Goal: Information Seeking & Learning: Learn about a topic

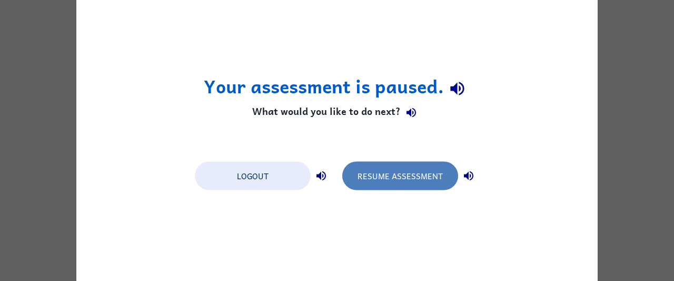
click at [390, 178] on button "Resume Assessment" at bounding box center [400, 175] width 116 height 28
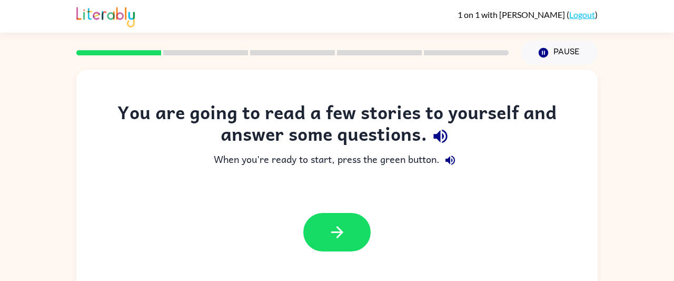
click at [390, 178] on div "You are going to read a few stories to yourself and answer some questions. When…" at bounding box center [336, 181] width 521 height 161
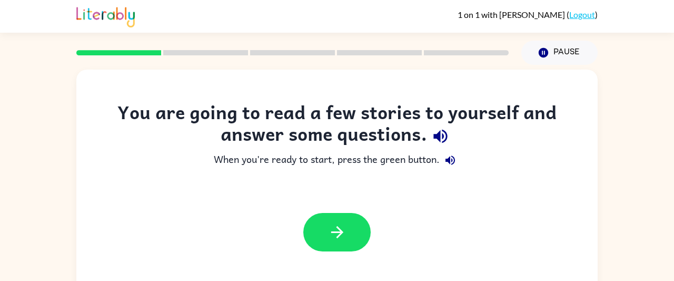
click at [390, 178] on div "You are going to read a few stories to yourself and answer some questions. When…" at bounding box center [336, 181] width 521 height 161
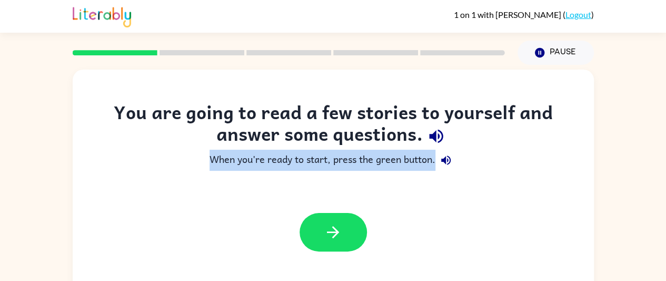
click at [390, 178] on div "You are going to read a few stories to yourself and answer some questions. When…" at bounding box center [333, 181] width 521 height 161
drag, startPoint x: 390, startPoint y: 178, endPoint x: 282, endPoint y: 188, distance: 107.8
click at [282, 188] on div "You are going to read a few stories to yourself and answer some questions. When…" at bounding box center [333, 181] width 521 height 161
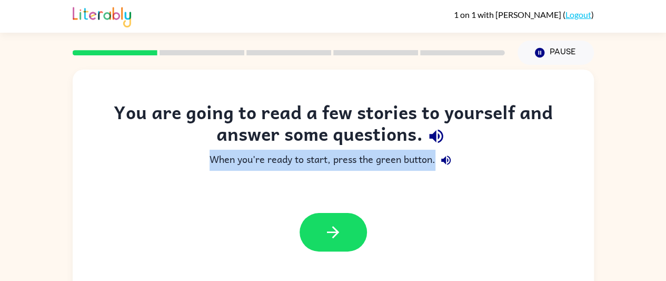
click at [390, 175] on div "You are going to read a few stories to yourself and answer some questions. When…" at bounding box center [333, 181] width 521 height 161
drag, startPoint x: 390, startPoint y: 175, endPoint x: 490, endPoint y: 156, distance: 101.9
click at [490, 156] on div "You are going to read a few stories to yourself and answer some questions. When…" at bounding box center [333, 181] width 521 height 161
click at [399, 174] on div "You are going to read a few stories to yourself and answer some questions. When…" at bounding box center [333, 181] width 521 height 161
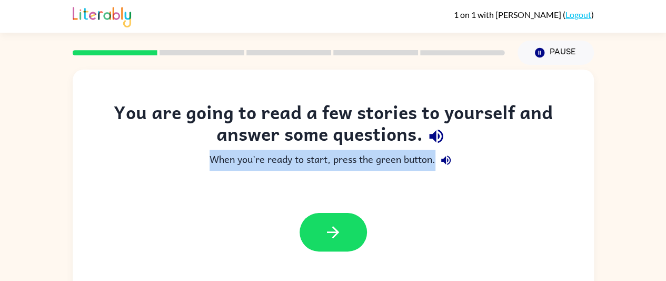
click at [399, 174] on div "You are going to read a few stories to yourself and answer some questions. When…" at bounding box center [333, 181] width 521 height 161
click at [391, 173] on div "You are going to read a few stories to yourself and answer some questions. When…" at bounding box center [333, 181] width 521 height 161
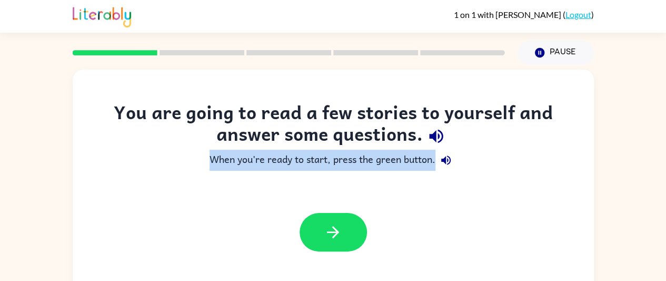
click at [391, 173] on div "You are going to read a few stories to yourself and answer some questions. When…" at bounding box center [333, 181] width 521 height 161
click at [338, 241] on icon "button" at bounding box center [333, 232] width 18 height 18
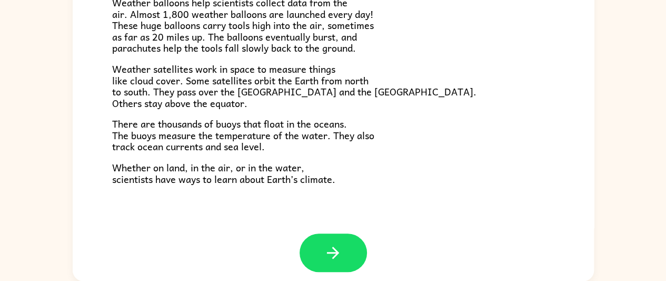
scroll to position [288, 0]
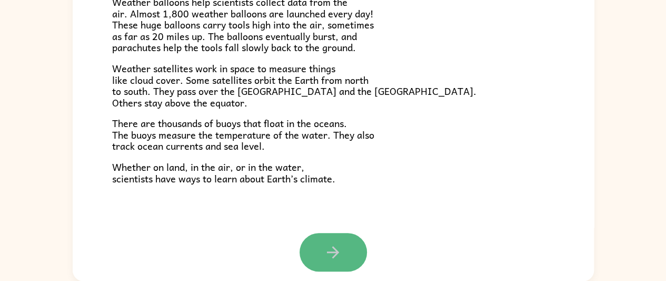
click at [337, 253] on icon "button" at bounding box center [333, 252] width 18 height 18
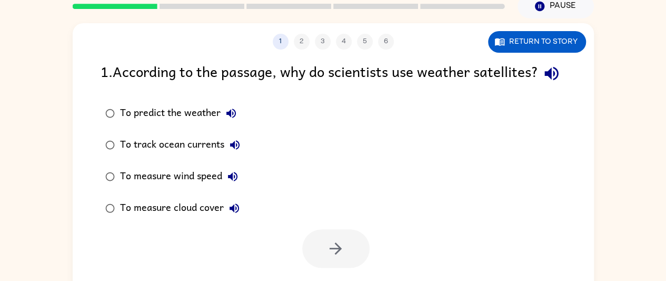
scroll to position [45, 0]
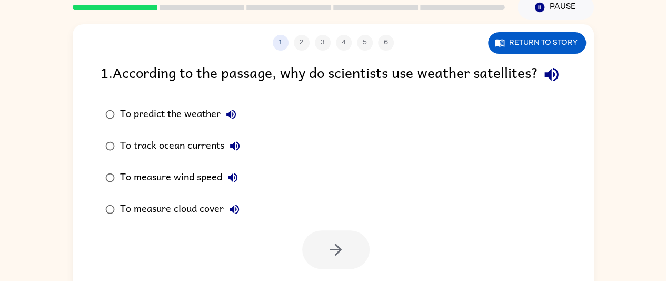
click at [135, 4] on div at bounding box center [288, 7] width 445 height 37
click at [136, 9] on rect at bounding box center [115, 7] width 85 height 5
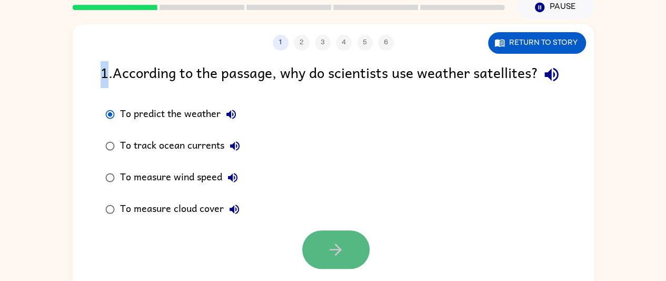
click at [343, 258] on icon "button" at bounding box center [335, 249] width 18 height 18
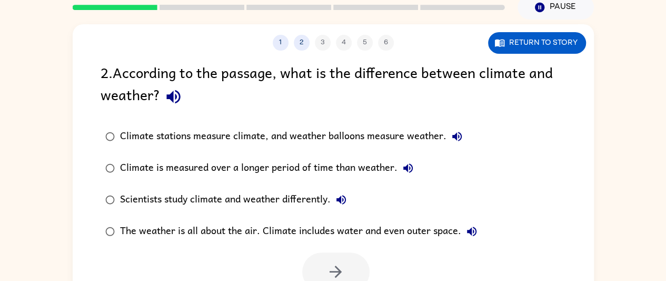
click at [339, 264] on div at bounding box center [335, 271] width 67 height 38
click at [337, 265] on div at bounding box center [335, 271] width 67 height 38
click at [334, 270] on div at bounding box center [335, 271] width 67 height 38
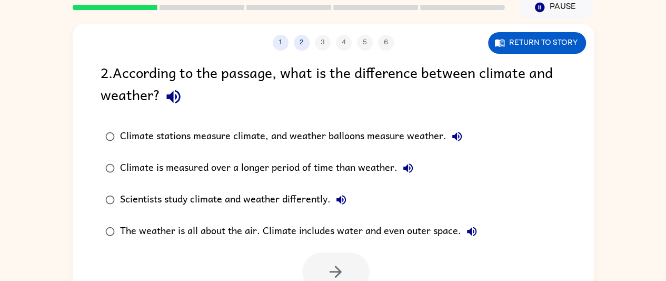
click at [334, 270] on div at bounding box center [335, 271] width 67 height 38
click at [331, 265] on div at bounding box center [335, 271] width 67 height 38
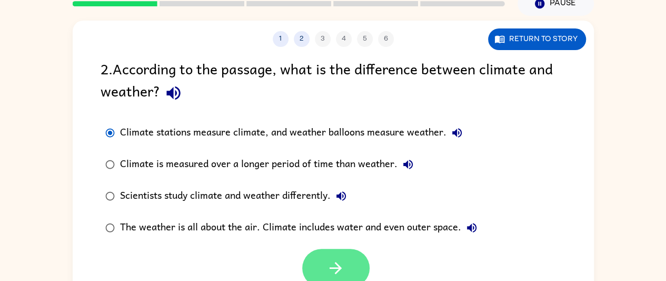
scroll to position [51, 0]
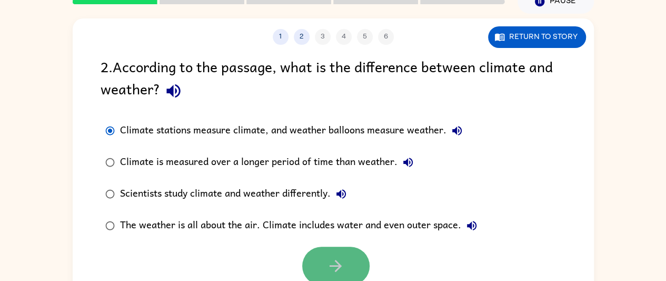
click at [344, 258] on icon "button" at bounding box center [335, 265] width 18 height 18
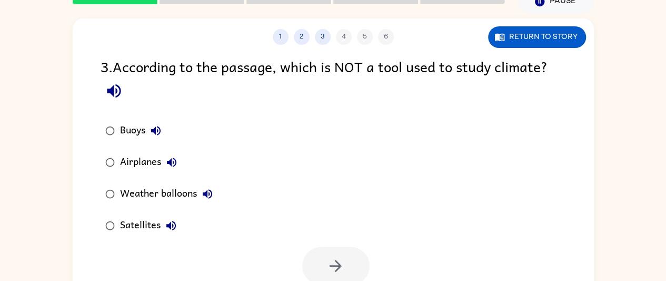
click at [343, 256] on div at bounding box center [335, 265] width 67 height 38
click at [335, 263] on div at bounding box center [335, 265] width 67 height 38
click at [338, 259] on div at bounding box center [335, 265] width 67 height 38
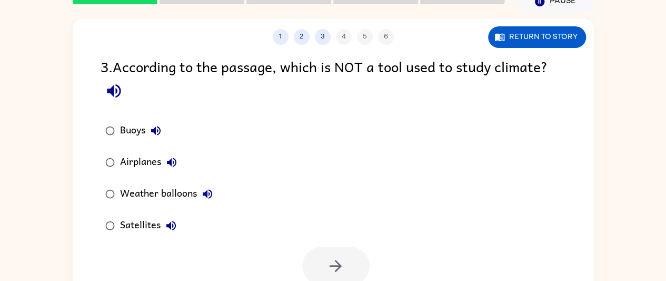
click at [338, 259] on div at bounding box center [335, 265] width 67 height 38
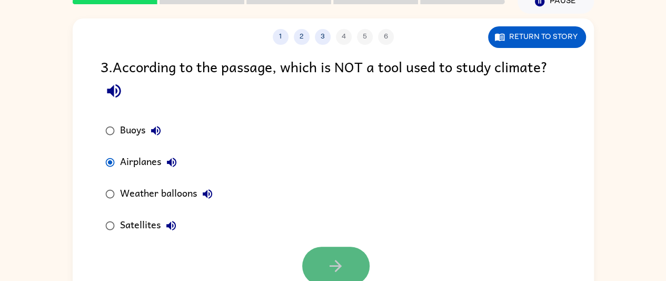
click at [331, 256] on icon "button" at bounding box center [335, 265] width 18 height 18
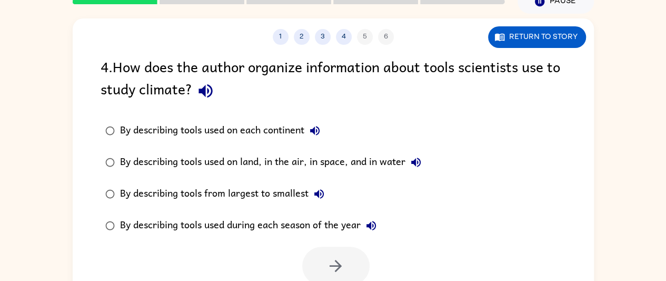
click at [331, 256] on div at bounding box center [335, 265] width 67 height 38
click at [342, 264] on div at bounding box center [335, 266] width 67 height 38
drag, startPoint x: 342, startPoint y: 264, endPoint x: 337, endPoint y: 254, distance: 11.1
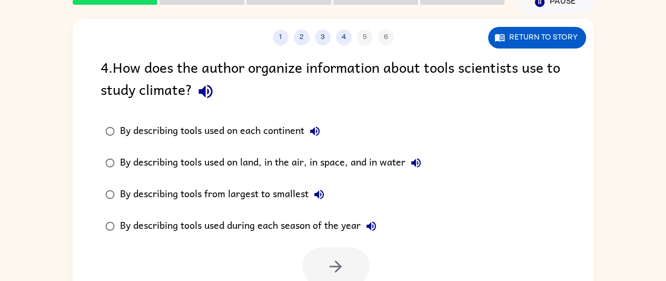
click at [337, 254] on div at bounding box center [335, 266] width 67 height 38
click at [320, 262] on div at bounding box center [335, 266] width 67 height 38
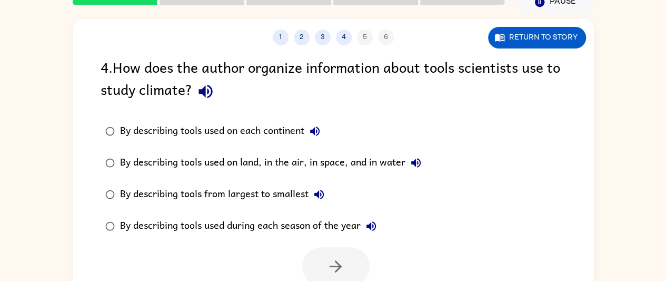
click at [320, 262] on div at bounding box center [335, 266] width 67 height 38
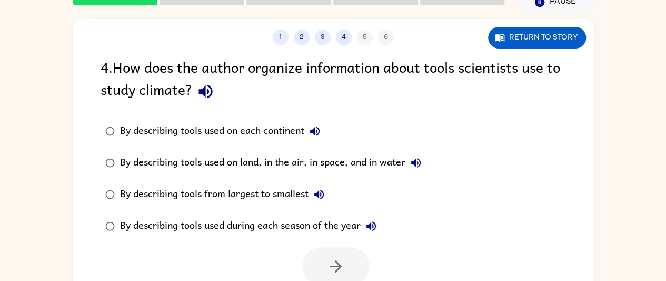
click at [320, 262] on div at bounding box center [335, 266] width 67 height 38
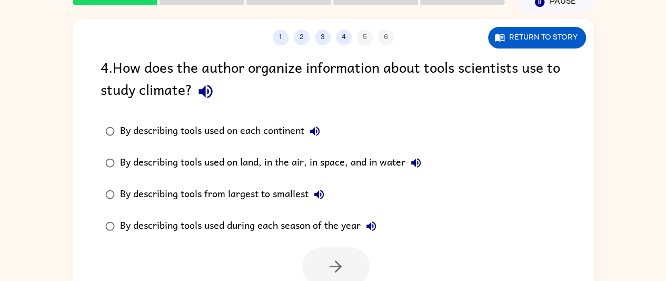
click at [320, 262] on div at bounding box center [335, 266] width 67 height 38
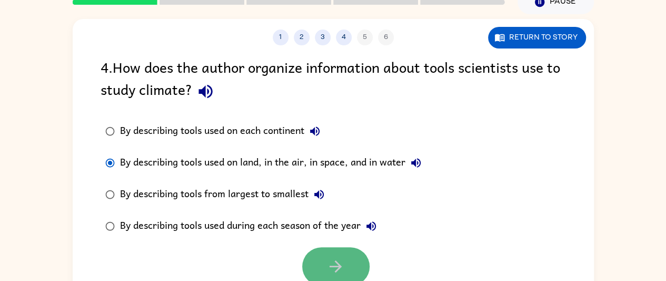
click at [317, 253] on button "button" at bounding box center [335, 266] width 67 height 38
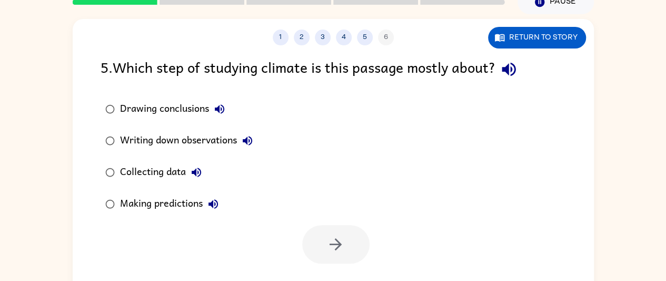
click at [317, 253] on div at bounding box center [335, 244] width 67 height 38
drag, startPoint x: 317, startPoint y: 253, endPoint x: 334, endPoint y: 259, distance: 18.0
click at [334, 259] on div at bounding box center [335, 244] width 67 height 38
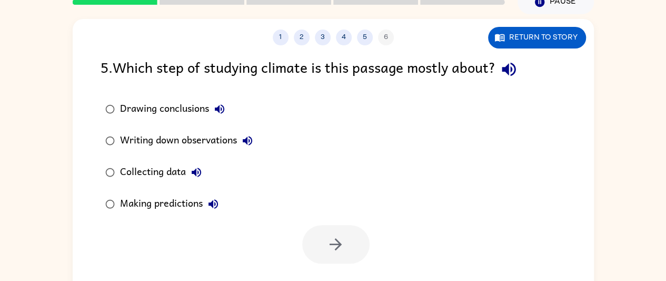
click at [334, 259] on div at bounding box center [335, 244] width 67 height 38
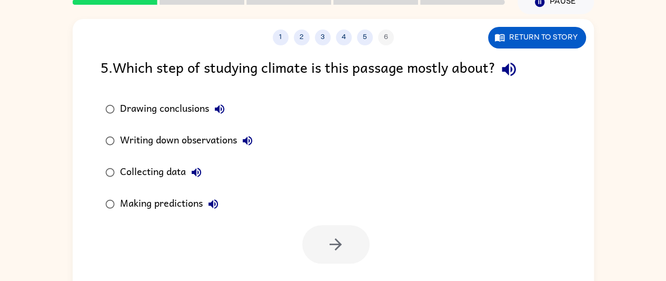
click at [334, 259] on div at bounding box center [335, 244] width 67 height 38
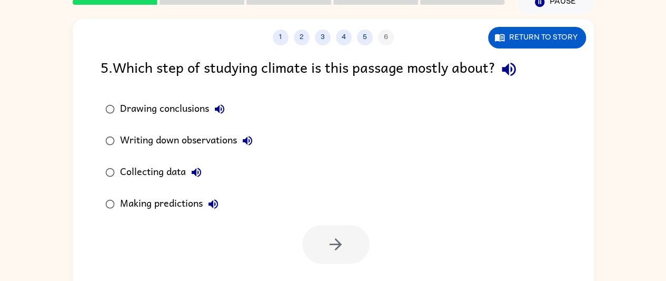
scroll to position [53, 0]
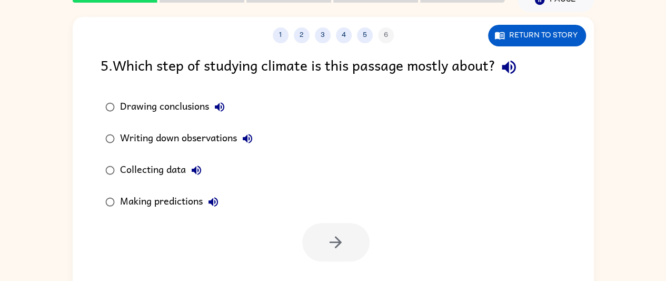
click at [334, 259] on div at bounding box center [335, 242] width 67 height 38
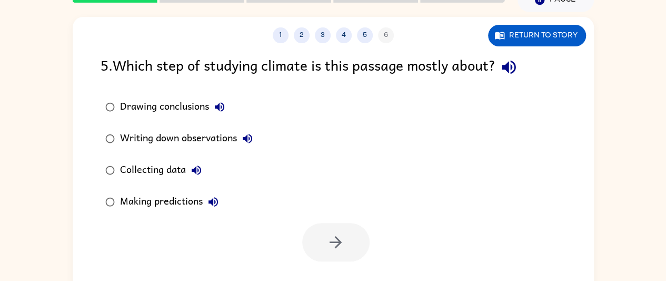
click at [334, 259] on div at bounding box center [335, 242] width 67 height 38
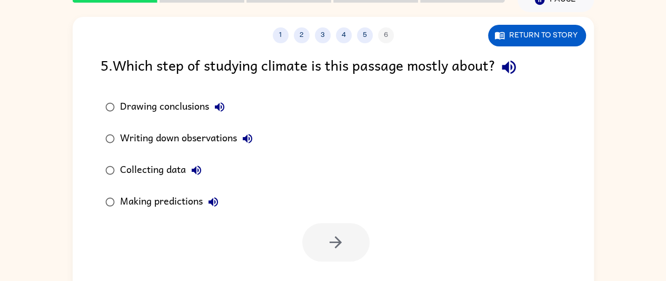
click at [334, 259] on div at bounding box center [335, 242] width 67 height 38
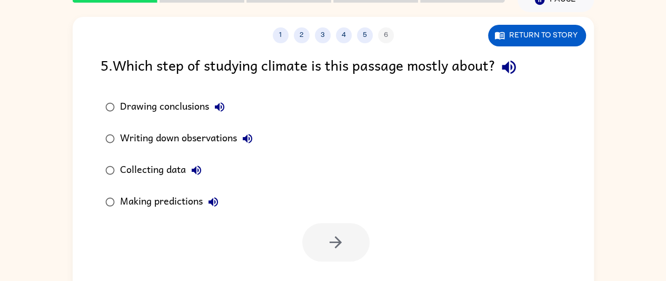
click at [334, 259] on div at bounding box center [335, 242] width 67 height 38
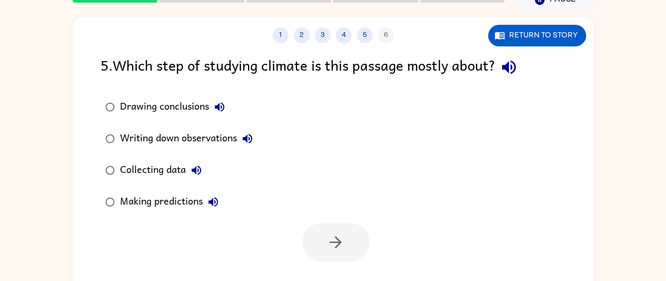
click at [334, 259] on div at bounding box center [335, 242] width 67 height 38
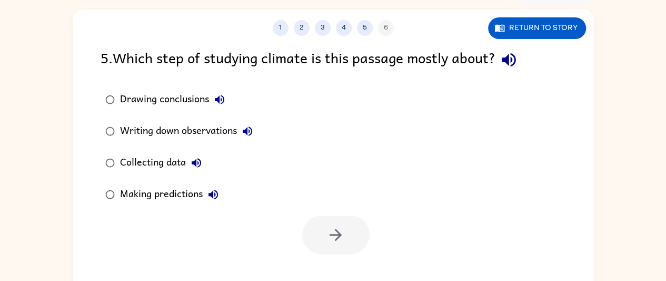
scroll to position [58, 0]
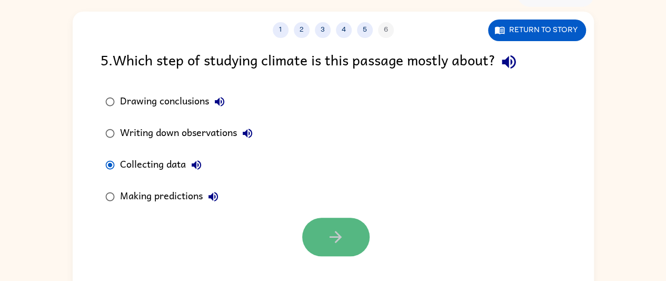
click at [322, 234] on button "button" at bounding box center [335, 236] width 67 height 38
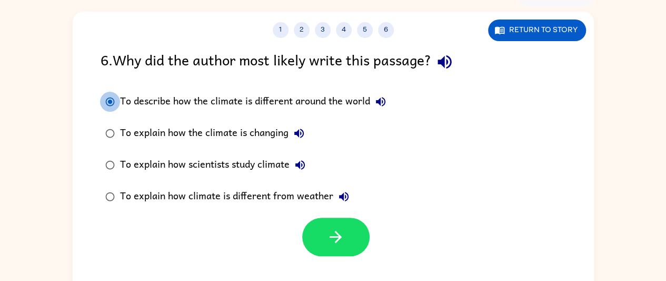
click at [156, 139] on div "To describe how the climate is different around the world To explain how the cl…" at bounding box center [253, 149] width 304 height 126
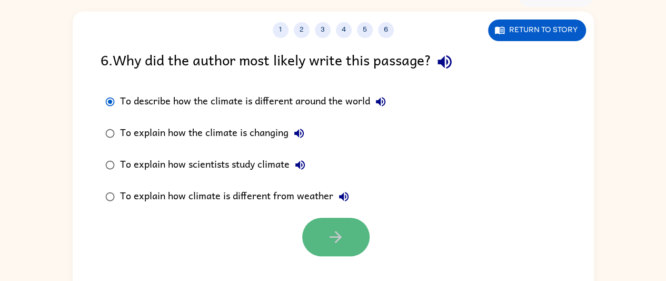
click at [342, 232] on icon "button" at bounding box center [335, 236] width 18 height 18
click at [342, 232] on div at bounding box center [335, 236] width 67 height 38
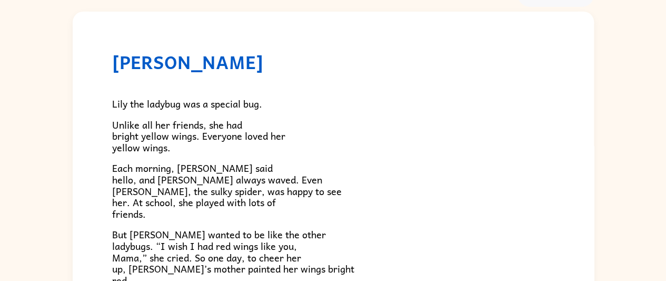
click at [328, 237] on p "But [PERSON_NAME] wanted to be like the other ladybugs. “I wish I had red wings…" at bounding box center [333, 256] width 442 height 57
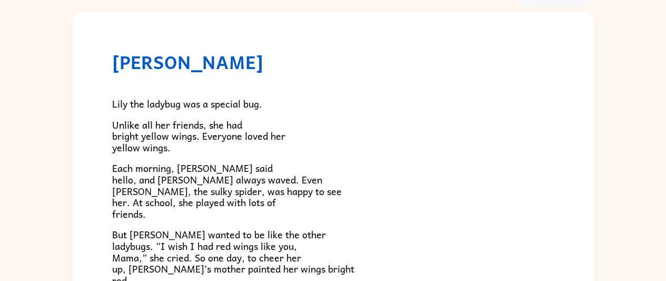
click at [328, 237] on p "But [PERSON_NAME] wanted to be like the other ladybugs. “I wish I had red wings…" at bounding box center [333, 256] width 442 height 57
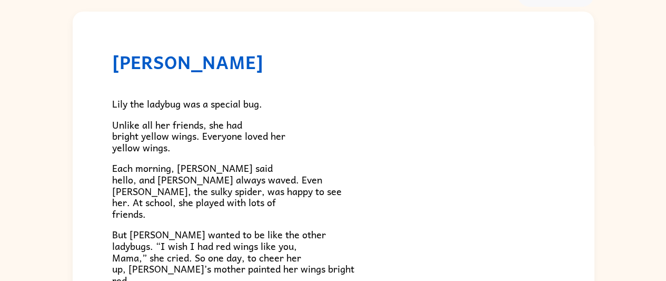
click at [328, 237] on p "But [PERSON_NAME] wanted to be like the other ladybugs. “I wish I had red wings…" at bounding box center [333, 256] width 442 height 57
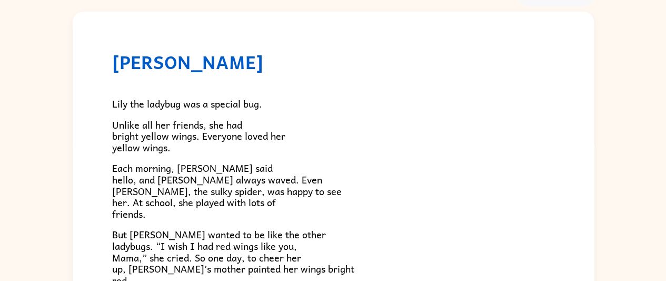
click at [328, 237] on p "But [PERSON_NAME] wanted to be like the other ladybugs. “I wish I had red wings…" at bounding box center [333, 256] width 442 height 57
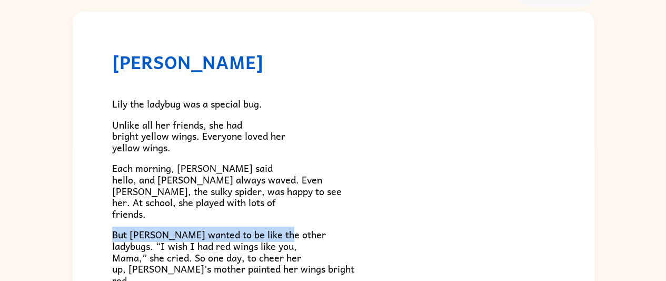
click at [328, 237] on p "But [PERSON_NAME] wanted to be like the other ladybugs. “I wish I had red wings…" at bounding box center [333, 256] width 442 height 57
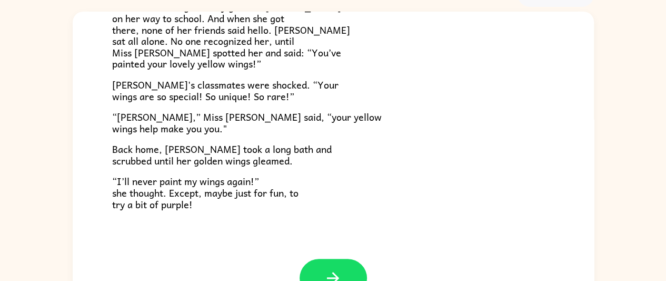
scroll to position [59, 0]
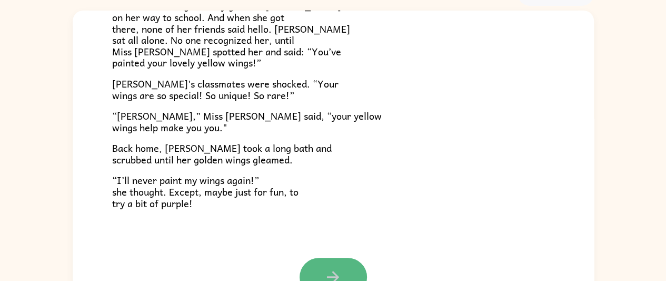
click at [331, 262] on button "button" at bounding box center [332, 276] width 67 height 38
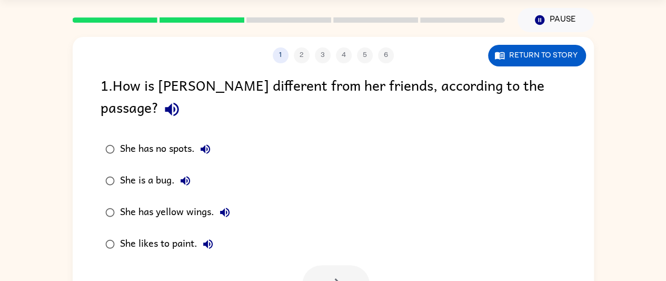
scroll to position [17, 0]
